Goal: Task Accomplishment & Management: Manage account settings

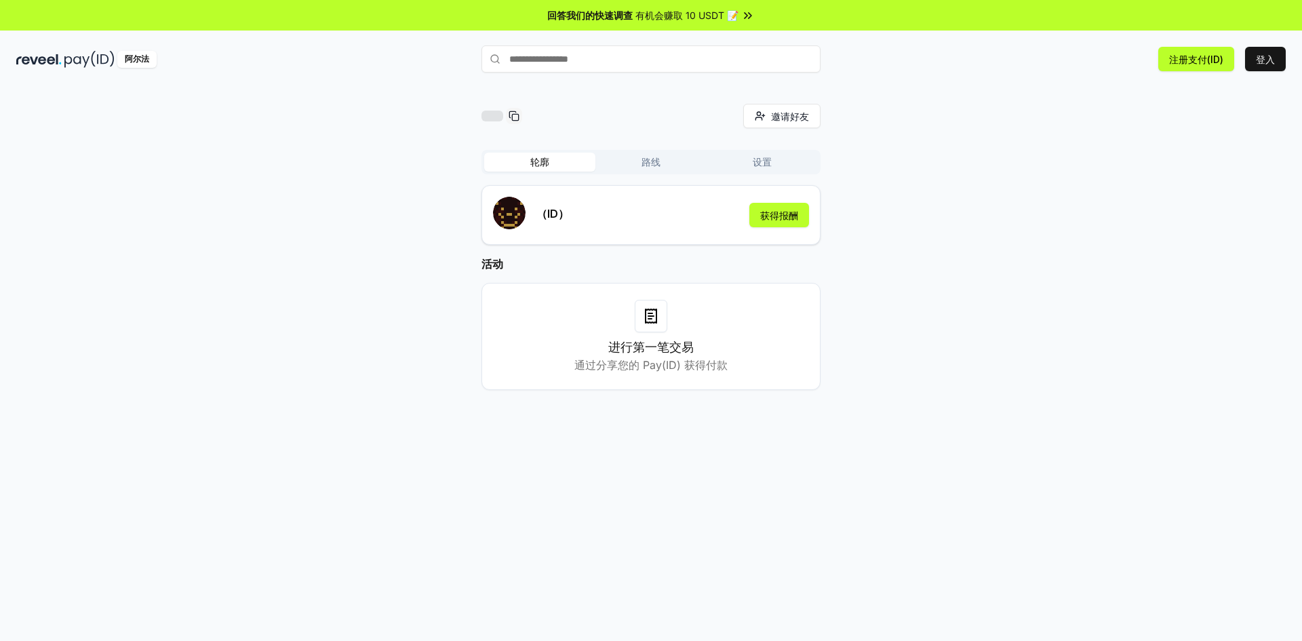
click at [407, 241] on div "邀请好友 邀请 轮廓 路线 设置 （ID） 获得报酬 活动 进行第一笔交易 通过分享您的 Pay(ID) 获得付款" at bounding box center [650, 258] width 1269 height 308
